Goal: Information Seeking & Learning: Learn about a topic

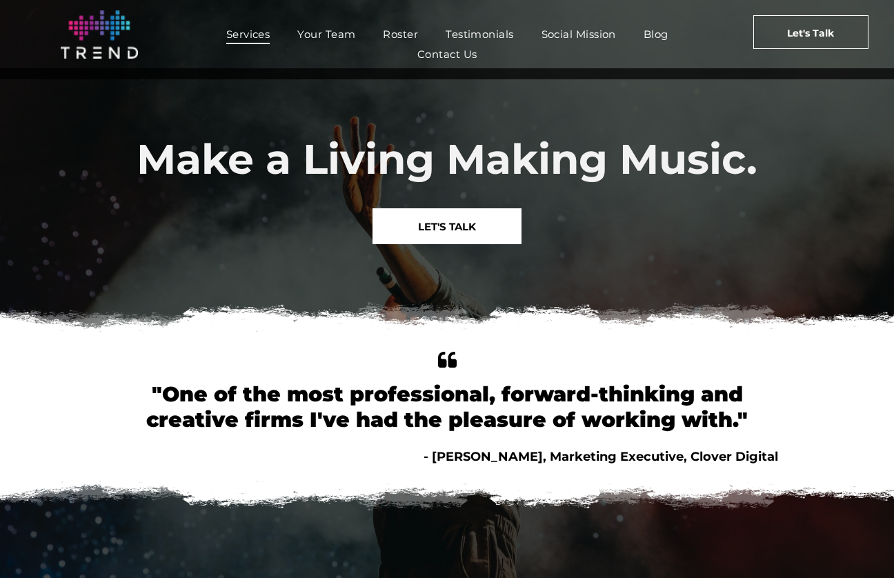
click at [263, 38] on span "Services" at bounding box center [248, 34] width 44 height 20
